Goal: Task Accomplishment & Management: Complete application form

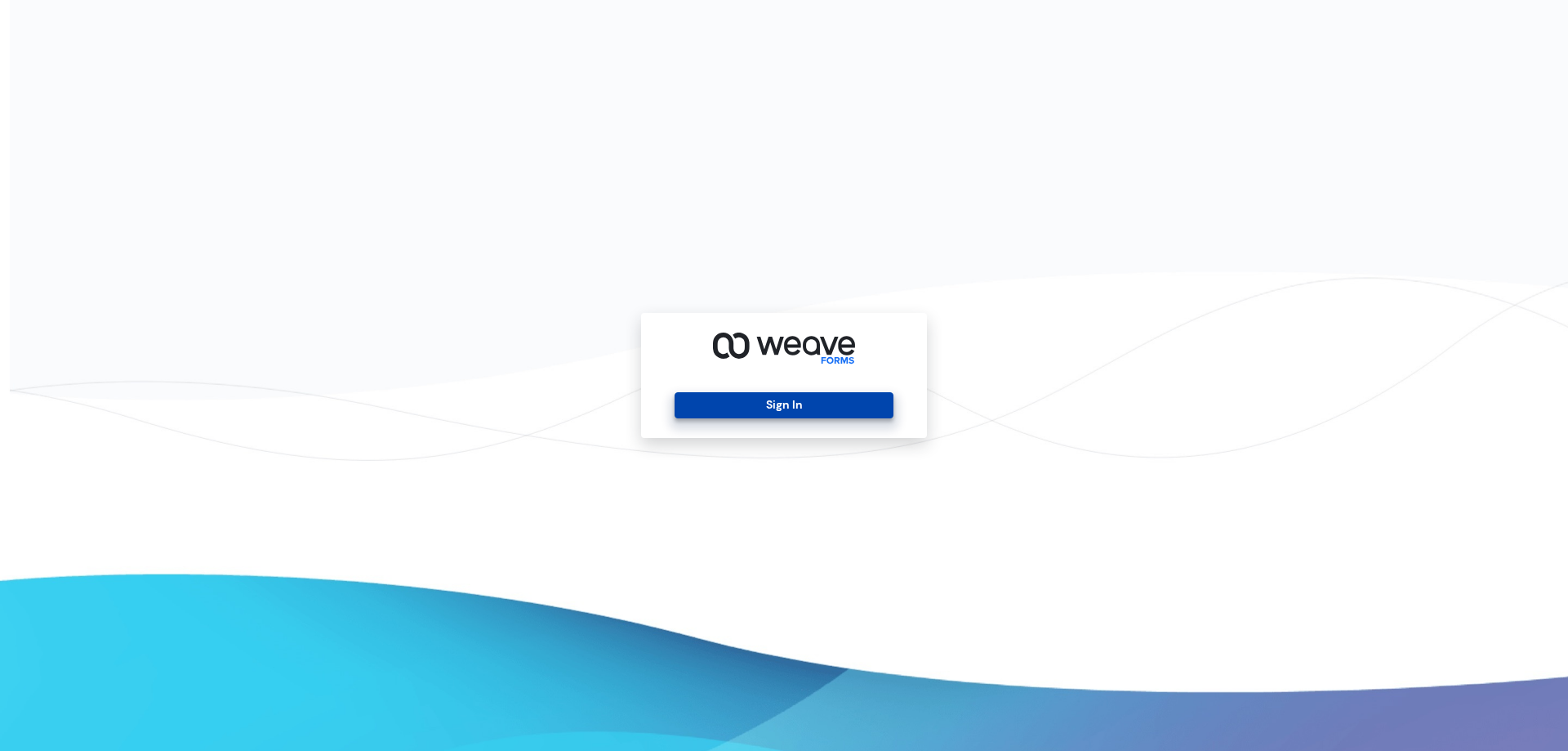
click at [843, 410] on button "Sign In" at bounding box center [784, 405] width 218 height 27
click at [744, 410] on button "Sign In" at bounding box center [784, 405] width 218 height 27
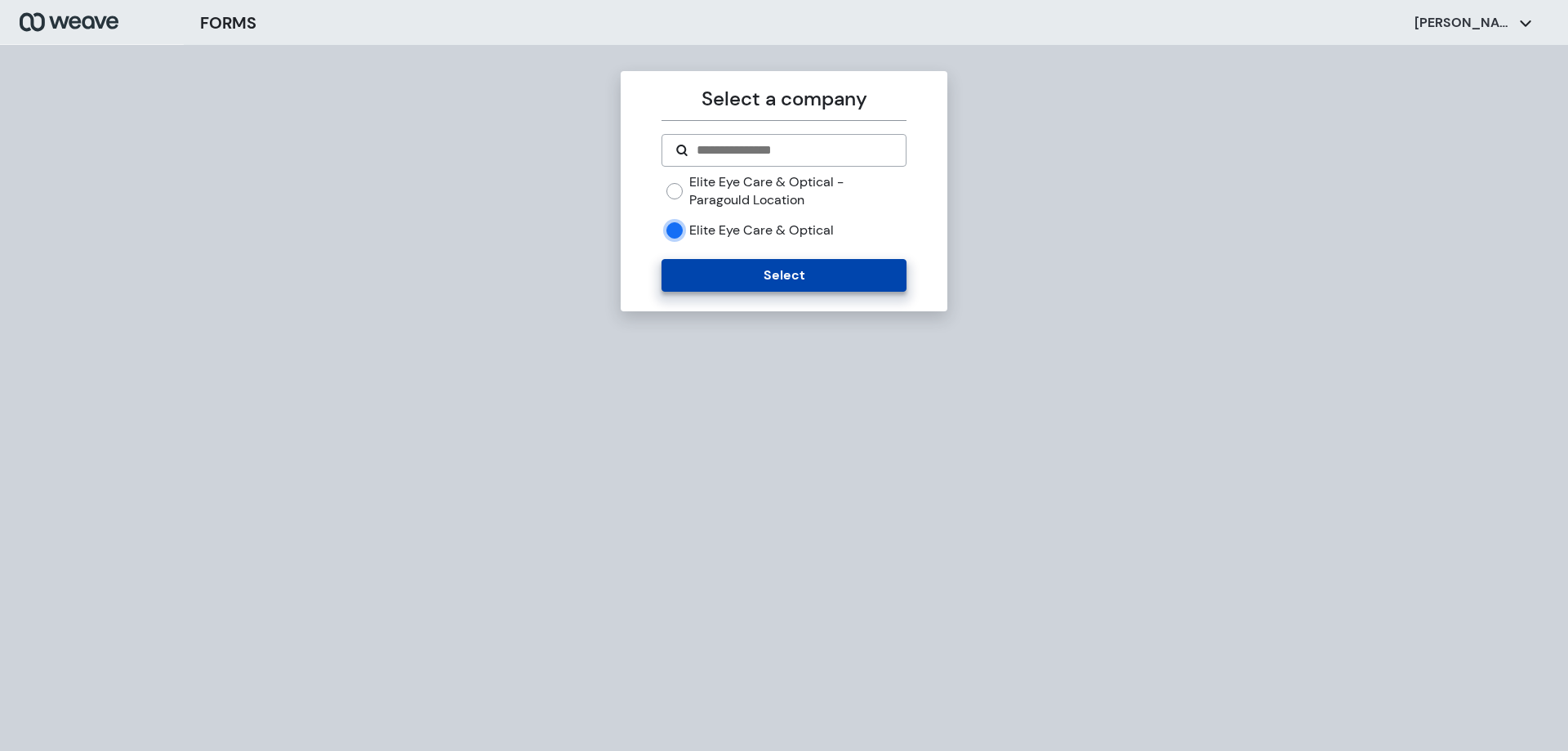
click at [713, 277] on button "Select" at bounding box center [784, 275] width 245 height 33
